Goal: Task Accomplishment & Management: Manage account settings

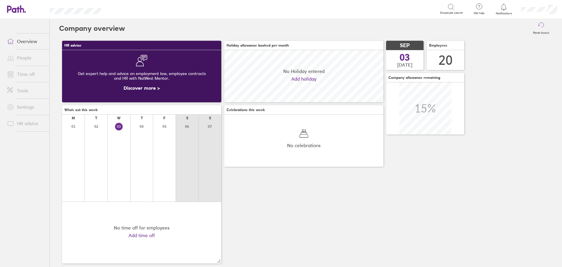
scroll to position [52, 159]
click at [505, 9] on icon at bounding box center [504, 7] width 5 height 7
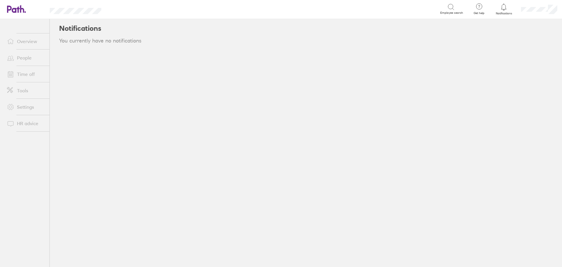
click at [23, 59] on link "People" at bounding box center [25, 58] width 47 height 12
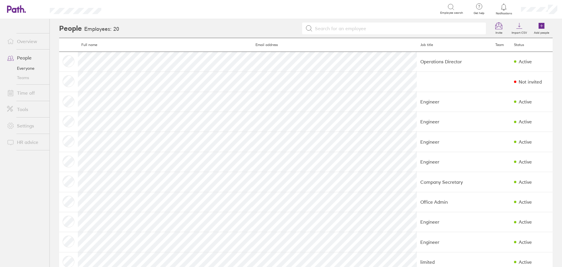
click at [504, 7] on icon at bounding box center [503, 7] width 7 height 7
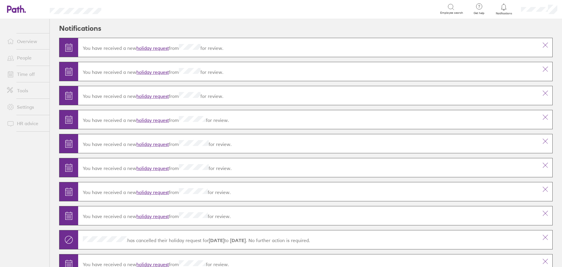
click at [164, 48] on link "holiday request" at bounding box center [152, 48] width 32 height 6
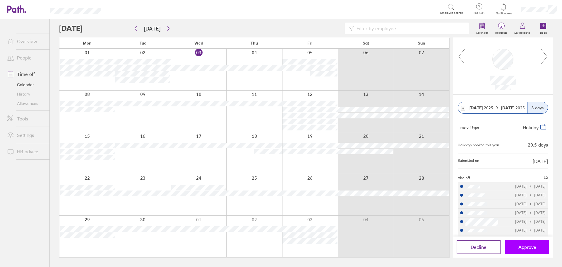
click at [529, 245] on span "Approve" at bounding box center [527, 246] width 18 height 5
click at [532, 245] on span "Approve" at bounding box center [527, 246] width 18 height 5
